Goal: Transaction & Acquisition: Purchase product/service

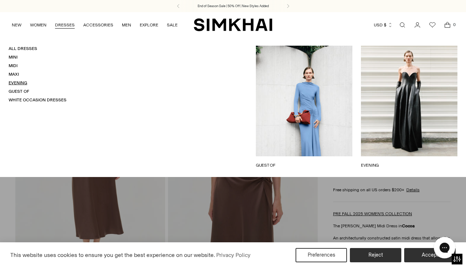
click at [16, 83] on link "Evening" at bounding box center [18, 82] width 19 height 5
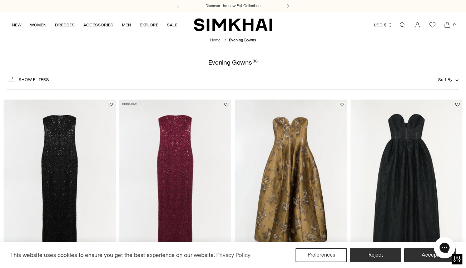
click at [24, 79] on span "Show Filters" at bounding box center [34, 79] width 30 height 5
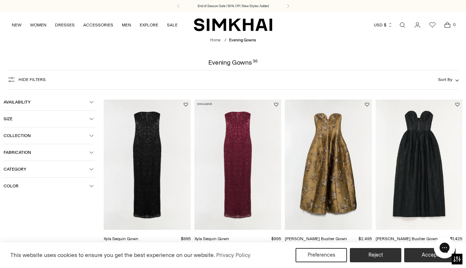
click at [22, 186] on span "Color" at bounding box center [47, 186] width 86 height 5
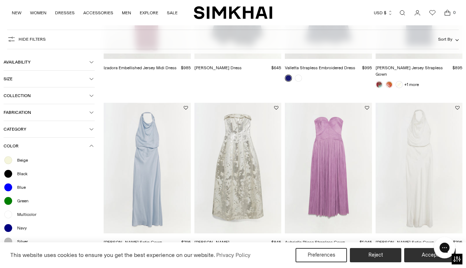
scroll to position [345, 0]
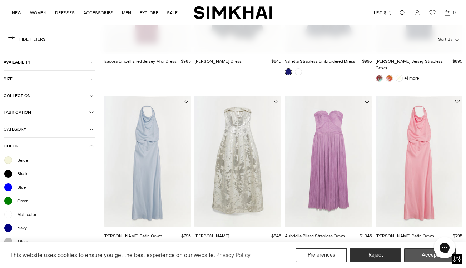
click at [423, 256] on button "Accept" at bounding box center [429, 255] width 51 height 14
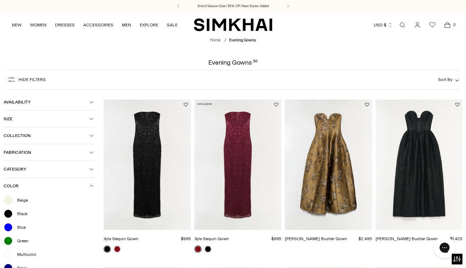
scroll to position [0, 0]
click at [16, 80] on button "Hide filters" at bounding box center [26, 79] width 39 height 11
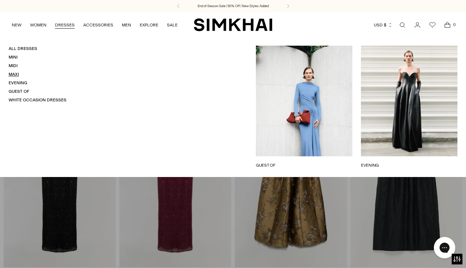
click at [15, 76] on link "Maxi" at bounding box center [14, 74] width 10 height 5
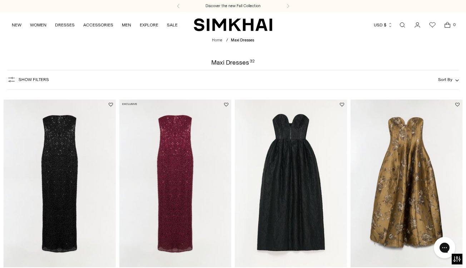
click at [32, 76] on button "Show Filters" at bounding box center [28, 79] width 42 height 11
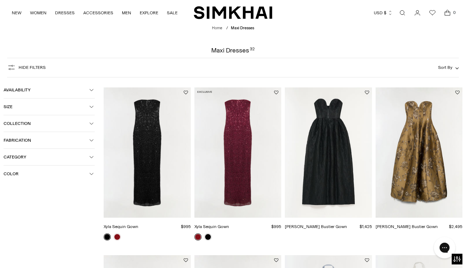
scroll to position [14, 0]
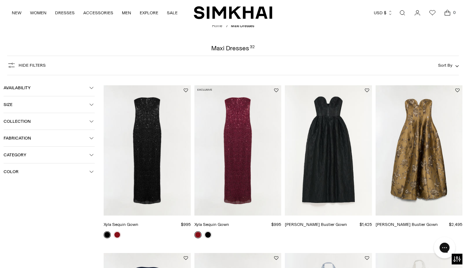
click at [34, 173] on span "Color" at bounding box center [47, 171] width 86 height 5
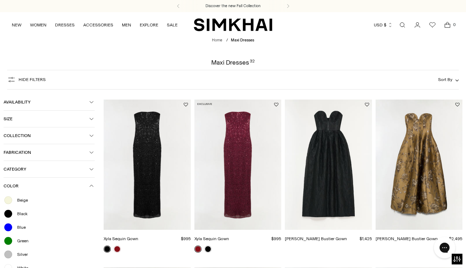
scroll to position [0, 0]
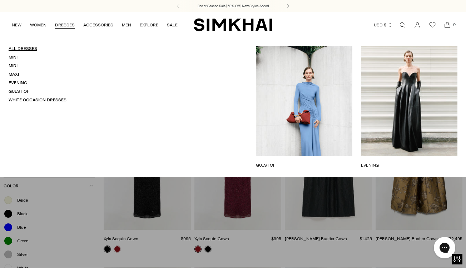
click at [29, 49] on link "All Dresses" at bounding box center [23, 48] width 29 height 5
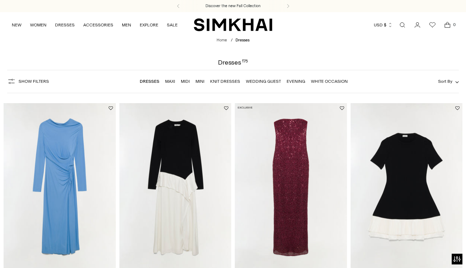
scroll to position [0, 0]
click at [29, 87] on button "Show Filters" at bounding box center [28, 81] width 42 height 11
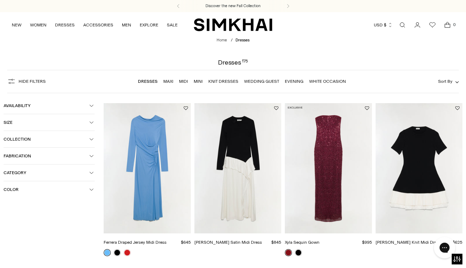
scroll to position [0, 0]
click at [88, 192] on span "Color" at bounding box center [47, 189] width 86 height 5
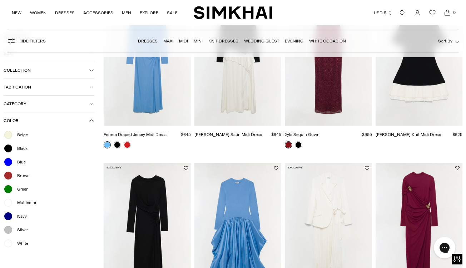
scroll to position [123, 0]
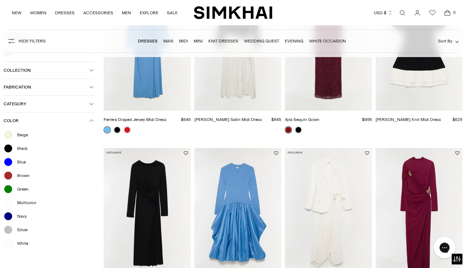
click at [19, 176] on span "Brown" at bounding box center [21, 176] width 17 height 6
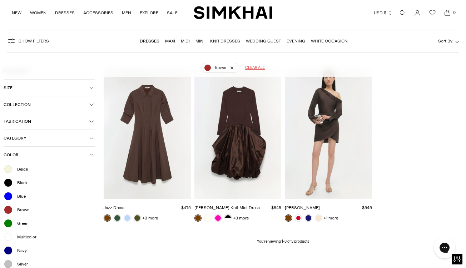
scroll to position [53, 0]
